Goal: Find specific page/section

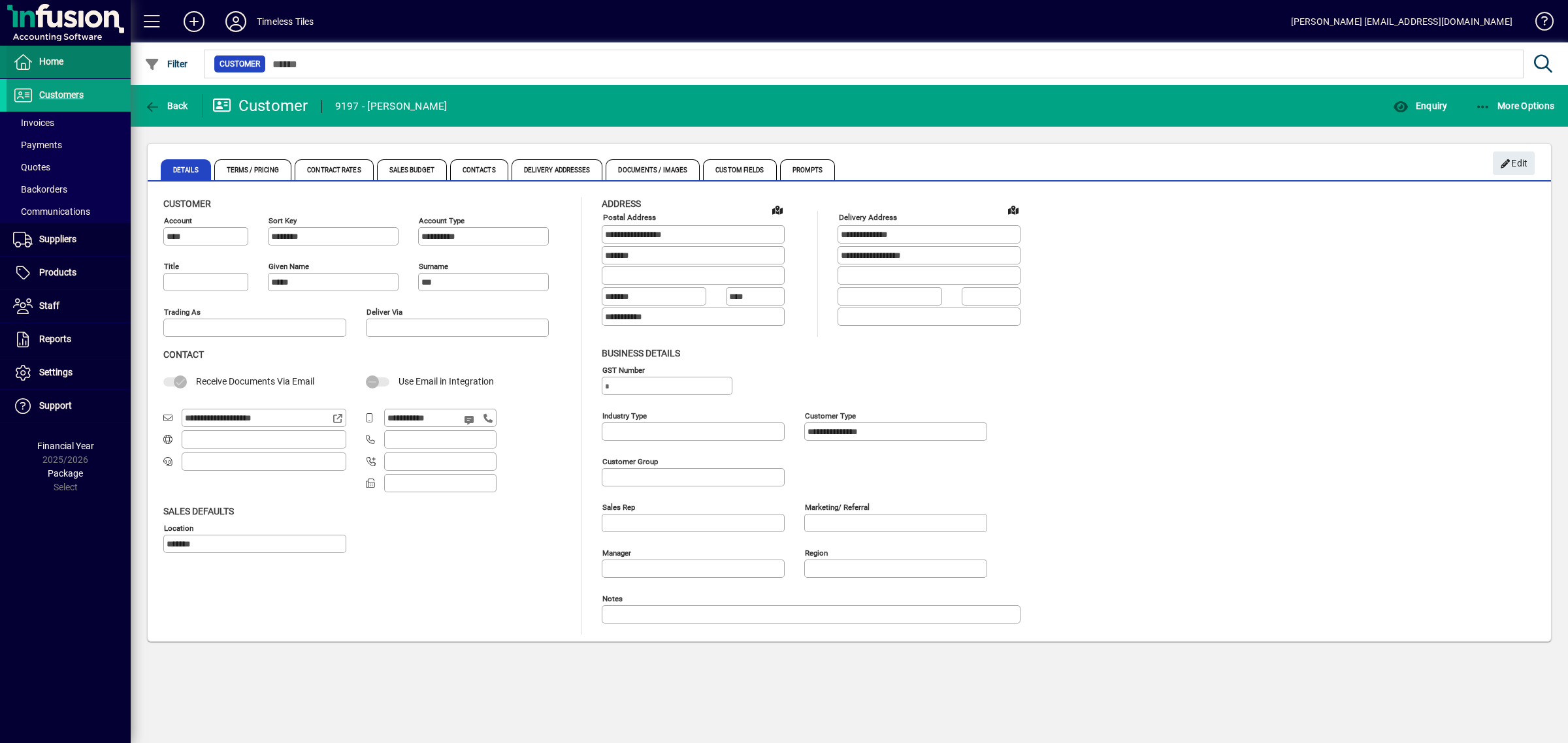
drag, startPoint x: 44, startPoint y: 59, endPoint x: 64, endPoint y: 77, distance: 26.9
click at [44, 59] on span "Home" at bounding box center [51, 61] width 24 height 10
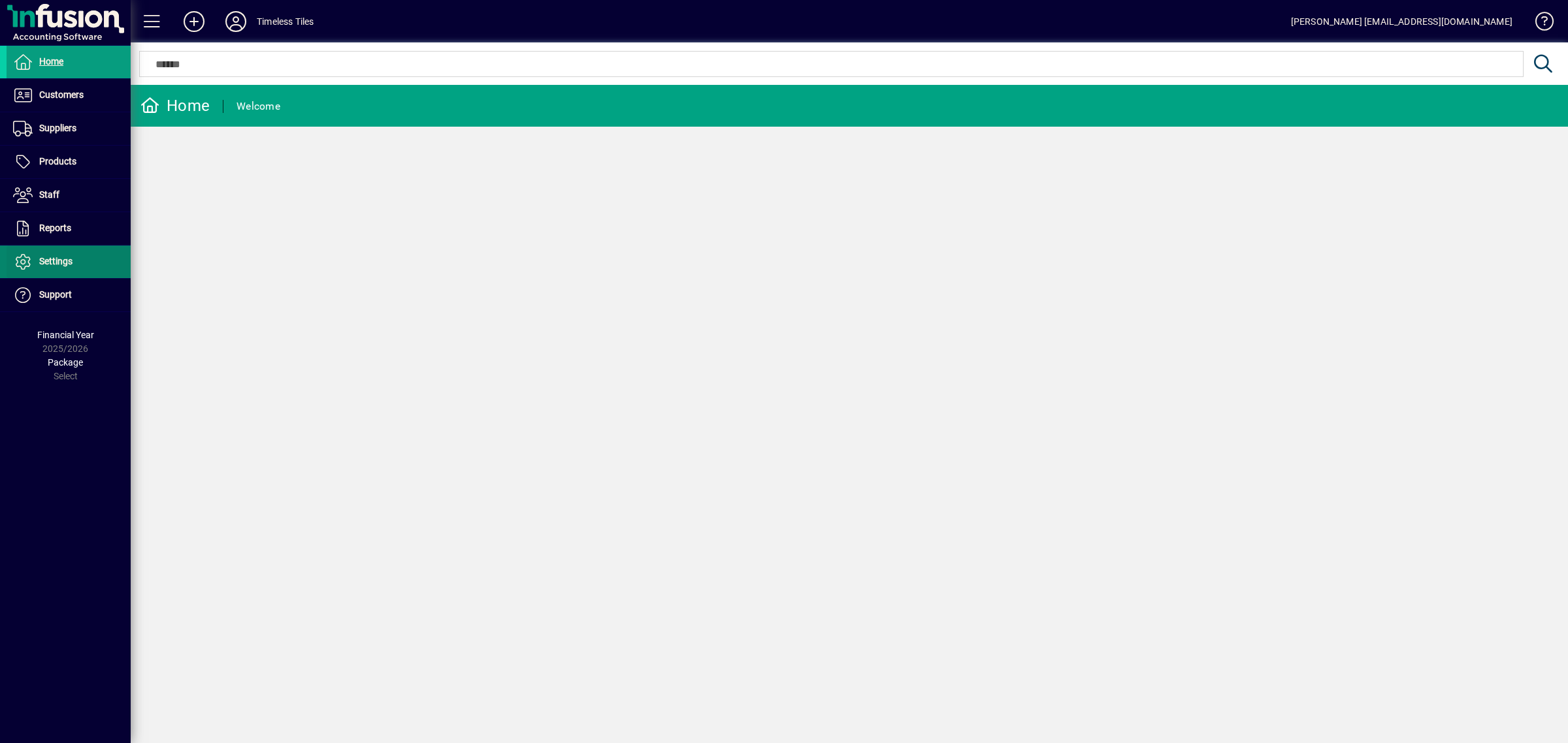
click at [54, 255] on span "Settings" at bounding box center [39, 261] width 66 height 16
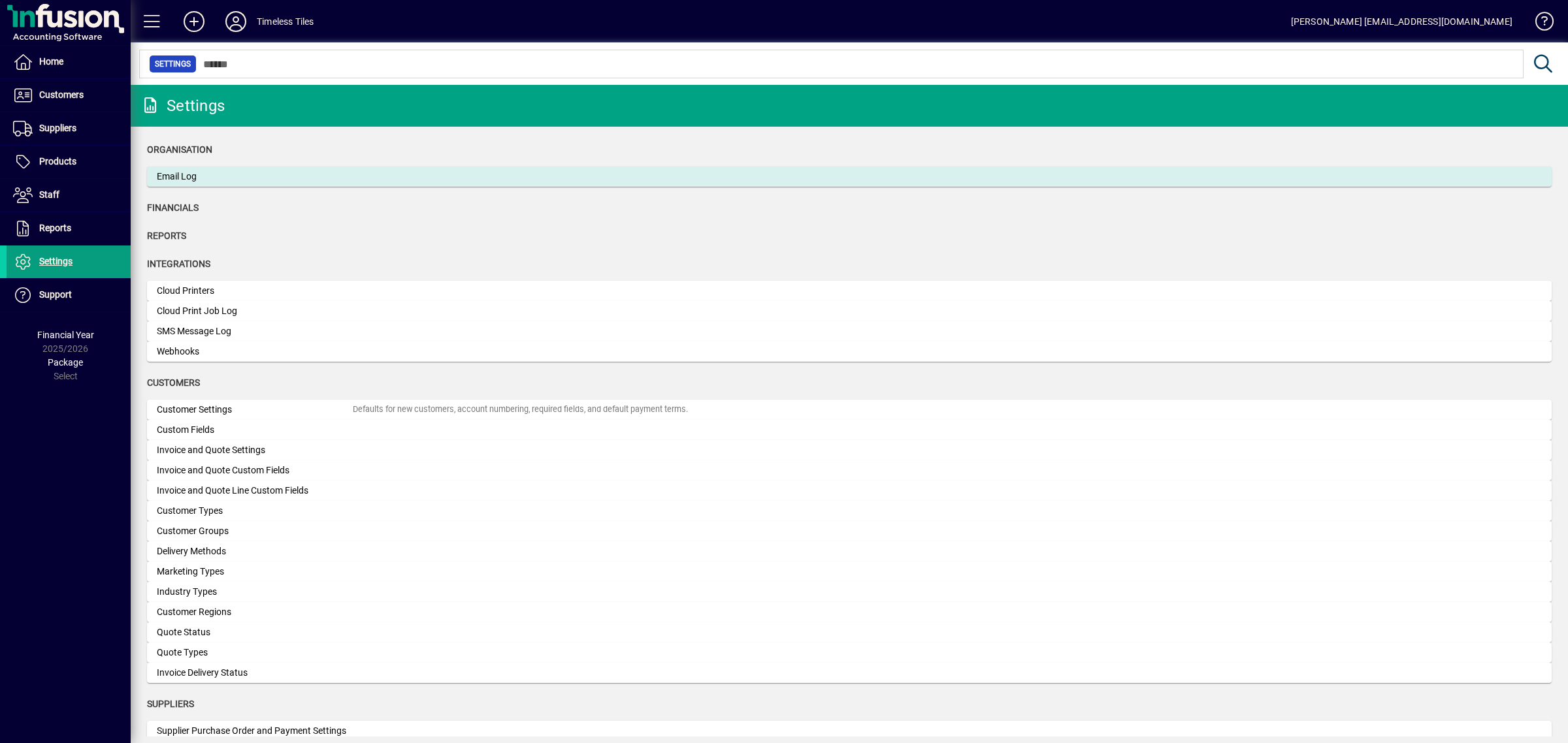
click at [186, 175] on div "Email Log" at bounding box center [255, 176] width 196 height 13
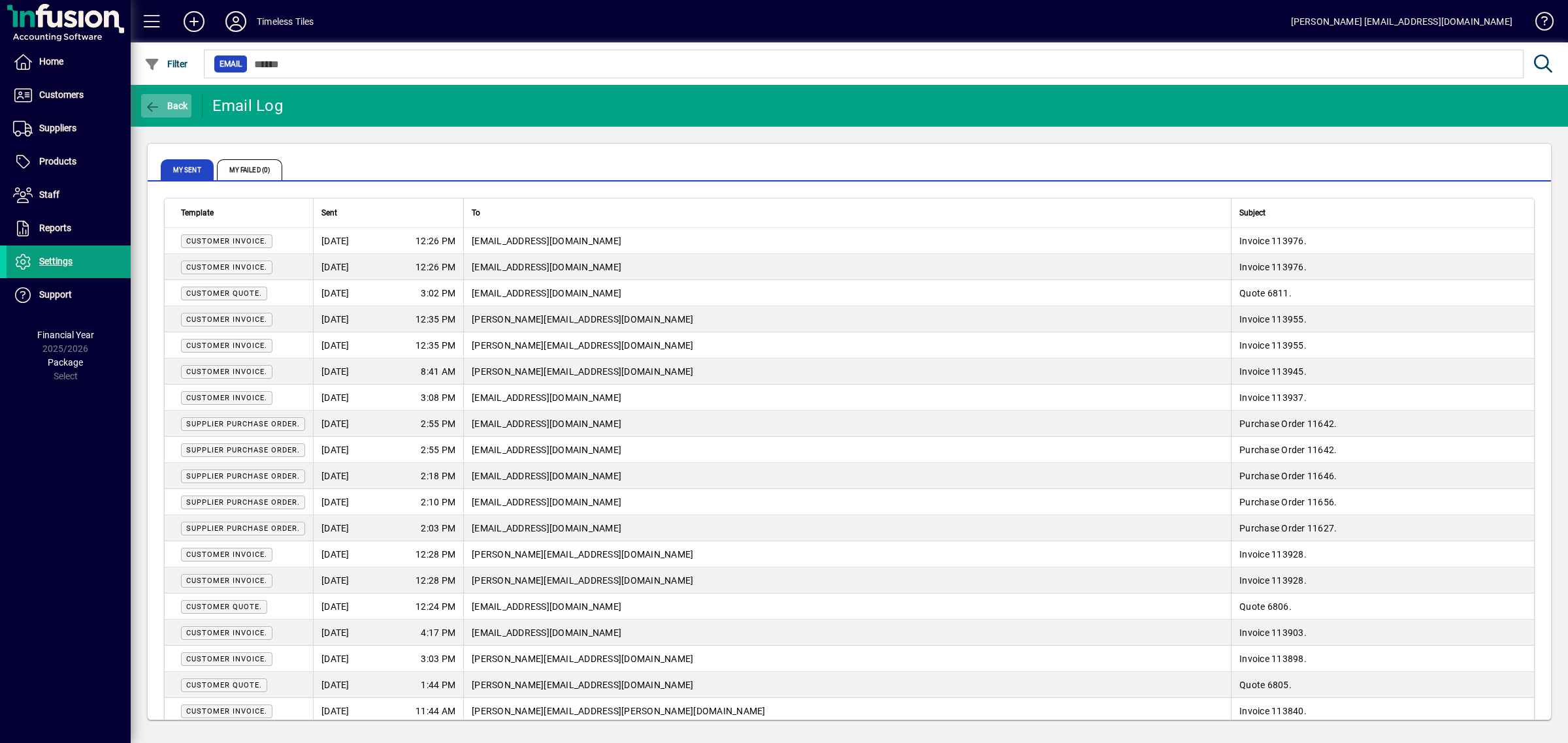
click at [165, 109] on span "Back" at bounding box center [166, 106] width 44 height 10
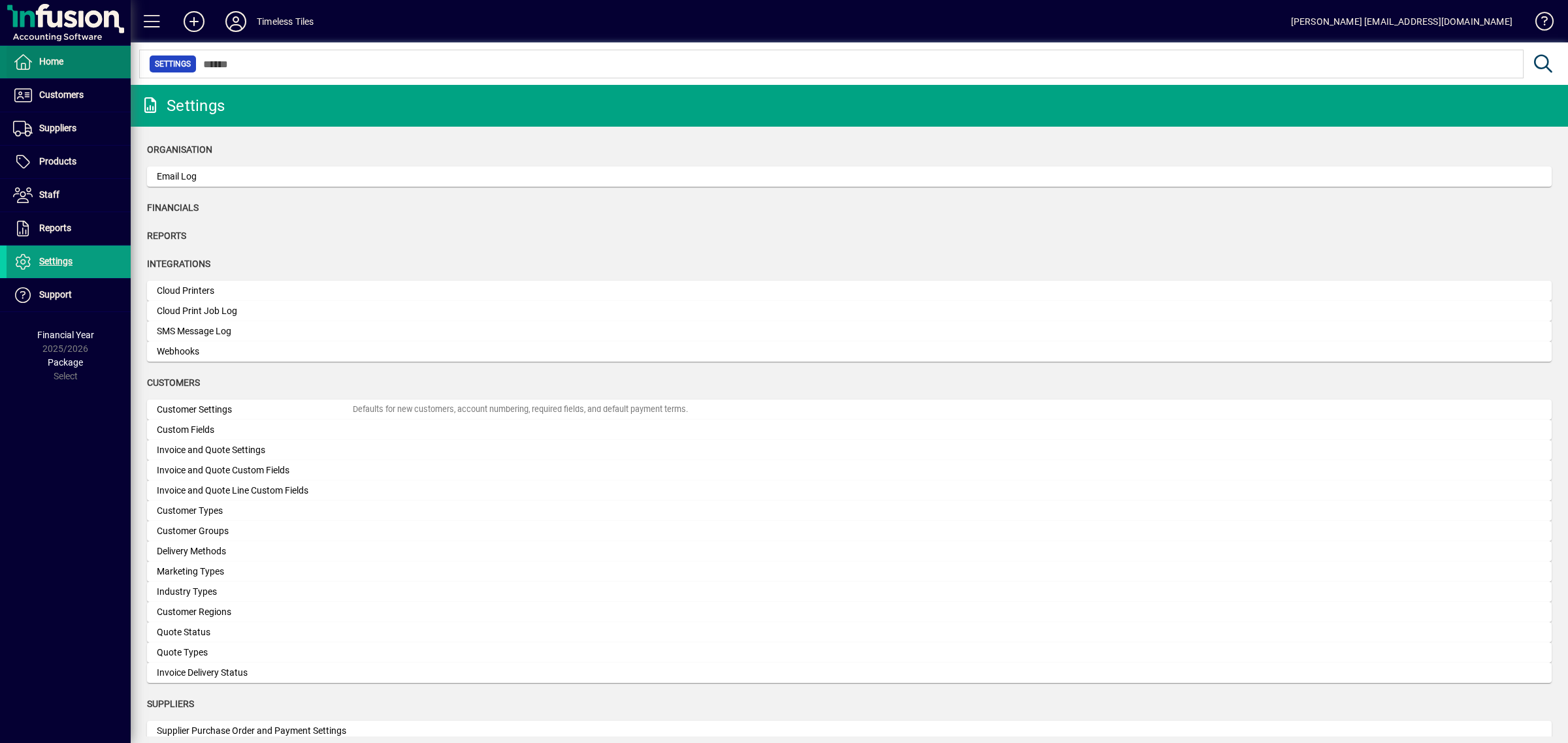
click at [54, 59] on span "Home" at bounding box center [51, 61] width 24 height 10
